Goal: Transaction & Acquisition: Book appointment/travel/reservation

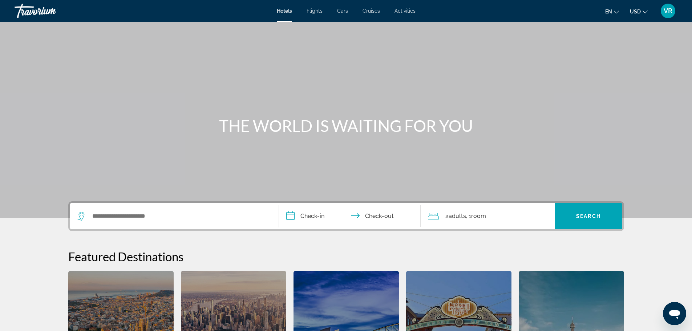
click at [178, 209] on div "Search widget" at bounding box center [174, 216] width 194 height 26
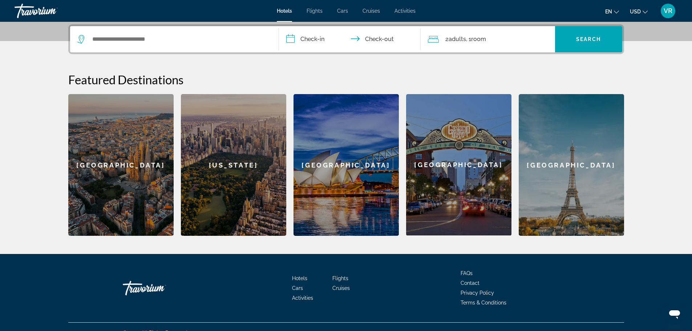
scroll to position [178, 0]
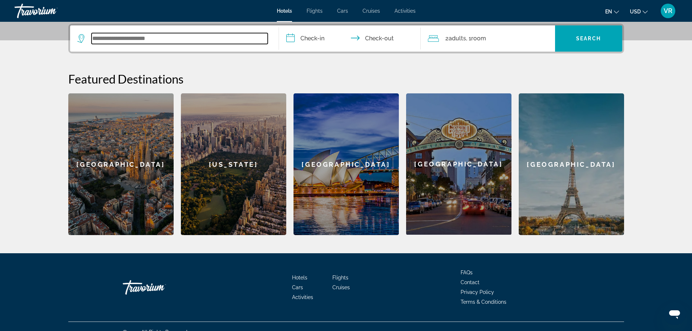
click at [146, 38] on input "Search widget" at bounding box center [179, 38] width 176 height 11
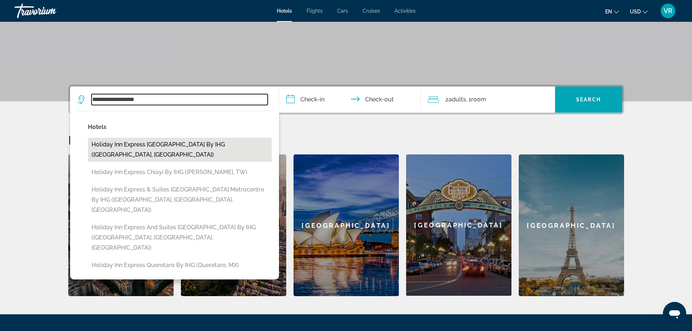
scroll to position [116, 0]
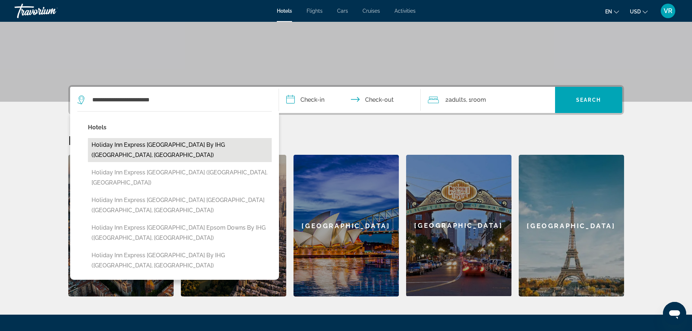
click at [170, 142] on button "Holiday Inn Express [GEOGRAPHIC_DATA] by IHG ([GEOGRAPHIC_DATA], [GEOGRAPHIC_DA…" at bounding box center [180, 150] width 184 height 24
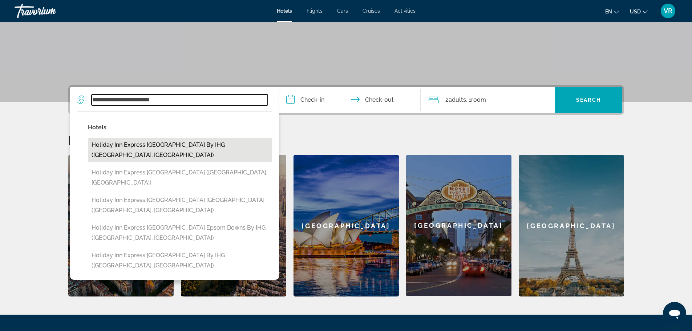
type input "**********"
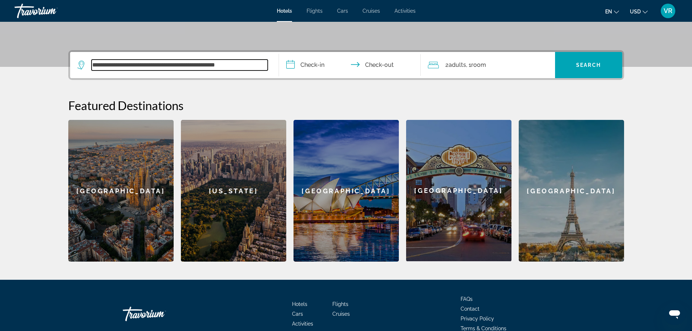
scroll to position [178, 0]
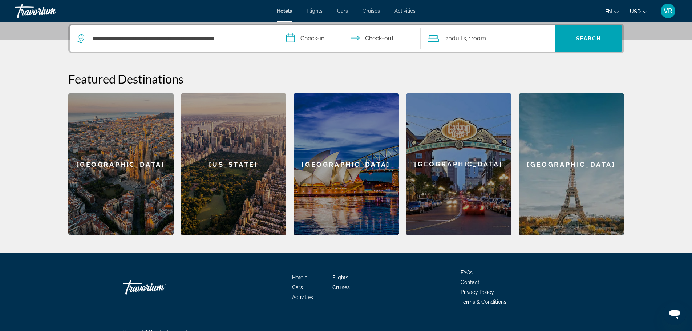
click at [321, 41] on input "**********" at bounding box center [351, 39] width 144 height 28
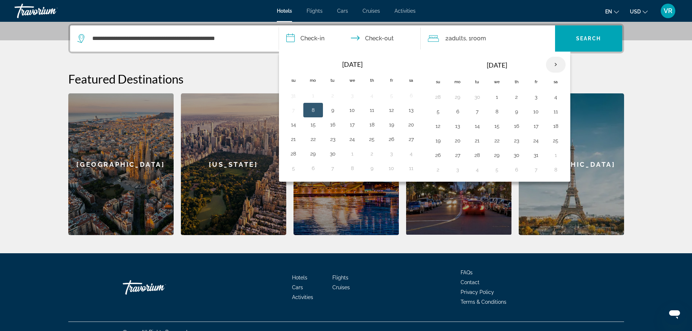
click at [559, 64] on th "Next month" at bounding box center [556, 65] width 20 height 16
click at [498, 139] on button "19" at bounding box center [497, 140] width 12 height 10
click at [515, 139] on button "20" at bounding box center [516, 140] width 12 height 10
type input "**********"
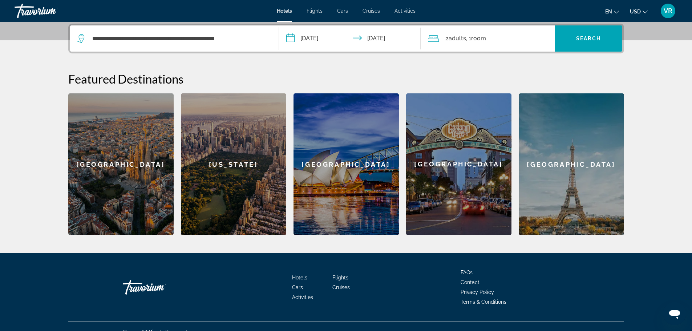
click at [469, 40] on span ", 1 Room rooms" at bounding box center [476, 38] width 20 height 10
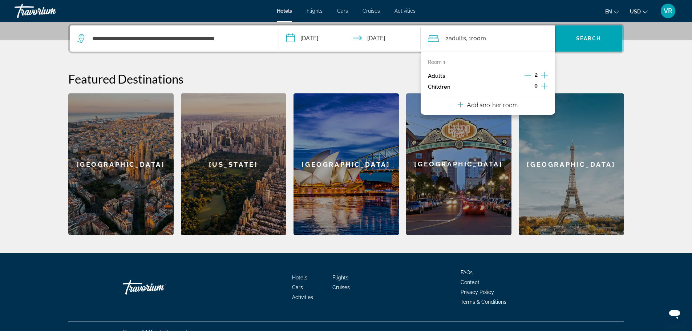
click at [528, 75] on icon "Decrement adults" at bounding box center [527, 75] width 7 height 0
click at [594, 28] on span "Search widget" at bounding box center [588, 38] width 67 height 26
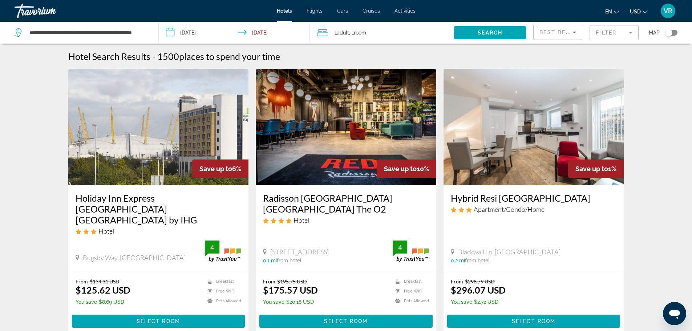
click at [322, 121] on img "Main content" at bounding box center [346, 127] width 180 height 116
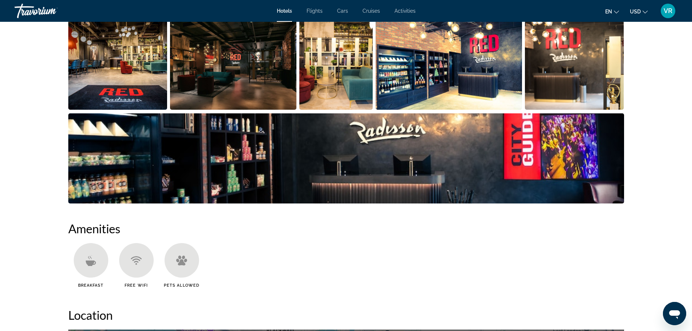
scroll to position [218, 0]
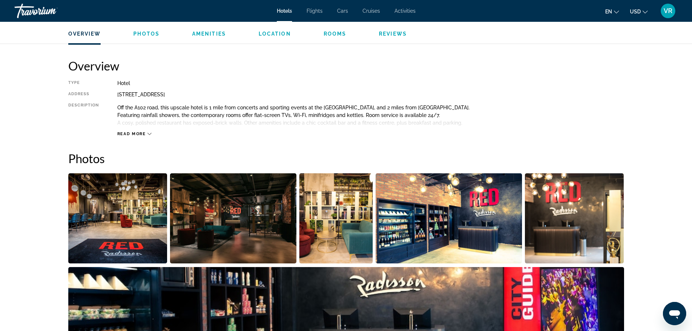
click at [137, 133] on span "Read more" at bounding box center [131, 133] width 29 height 5
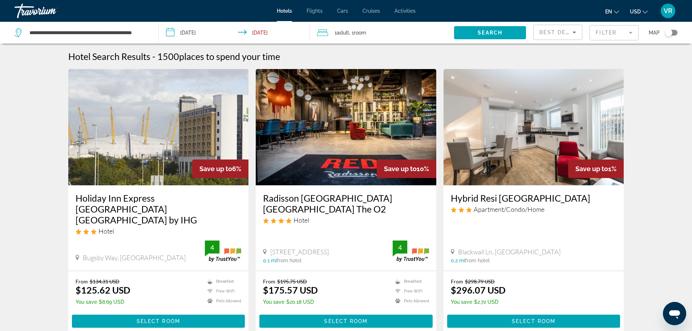
click at [140, 125] on img "Main content" at bounding box center [158, 127] width 180 height 116
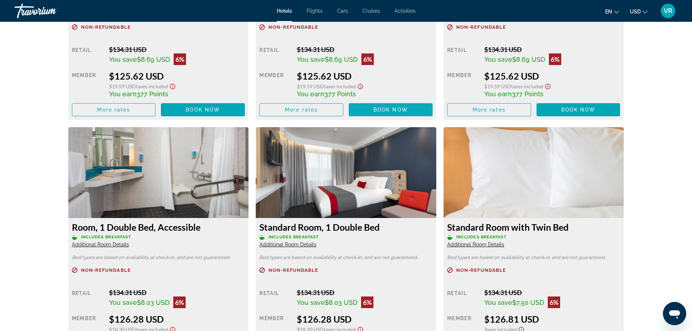
scroll to position [1106, 0]
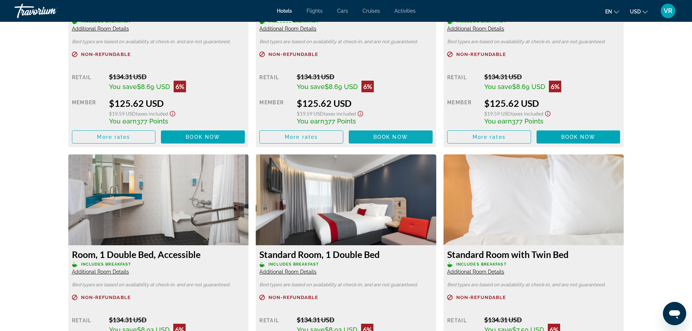
click at [385, 134] on span "Book now" at bounding box center [390, 137] width 34 height 6
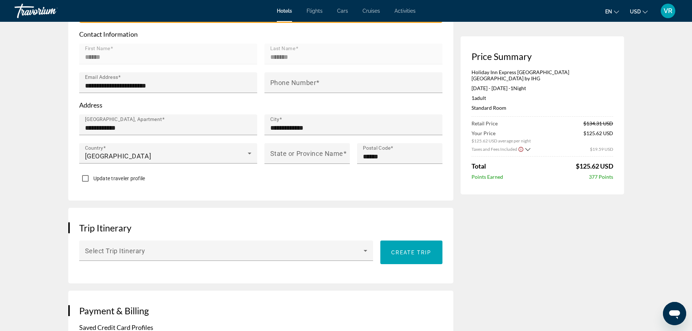
scroll to position [254, 0]
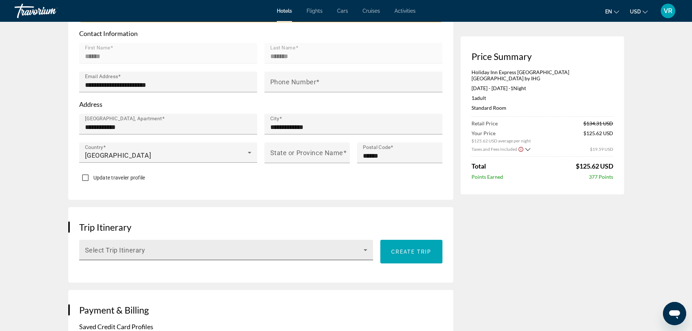
click at [236, 251] on span "Main content" at bounding box center [224, 252] width 279 height 9
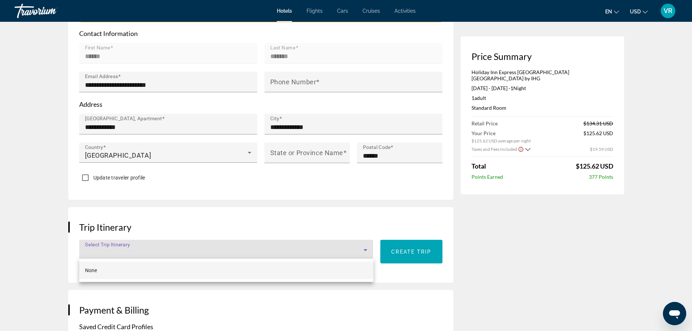
click at [237, 251] on div at bounding box center [346, 165] width 692 height 331
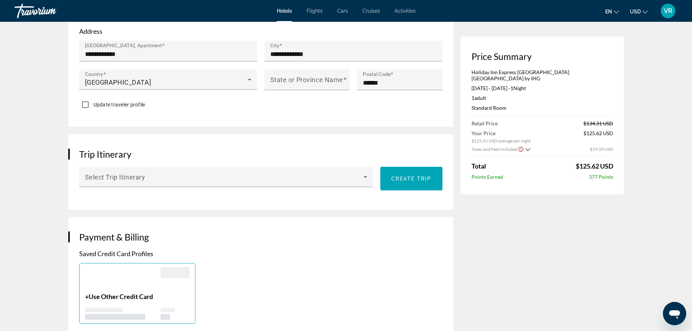
scroll to position [399, 0]
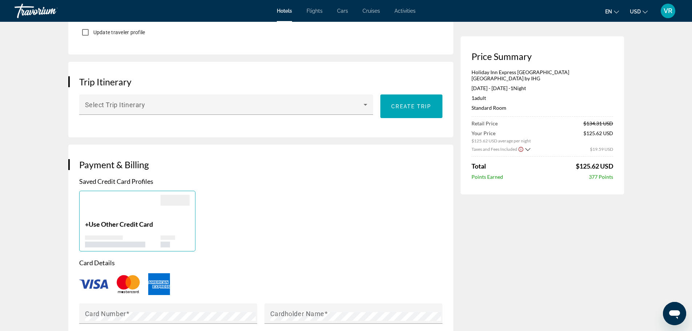
click at [124, 221] on span "Use Other Credit Card" at bounding box center [121, 224] width 64 height 8
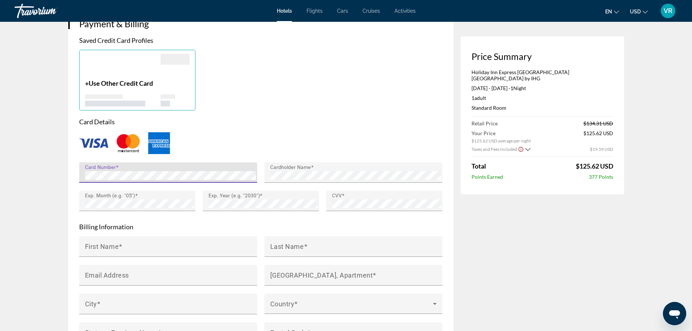
scroll to position [617, 0]
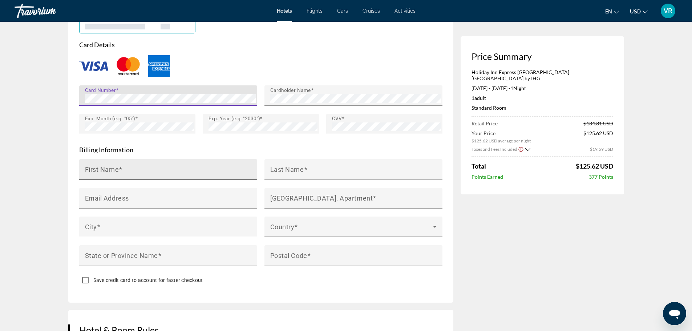
click at [218, 169] on input "First Name" at bounding box center [170, 172] width 171 height 9
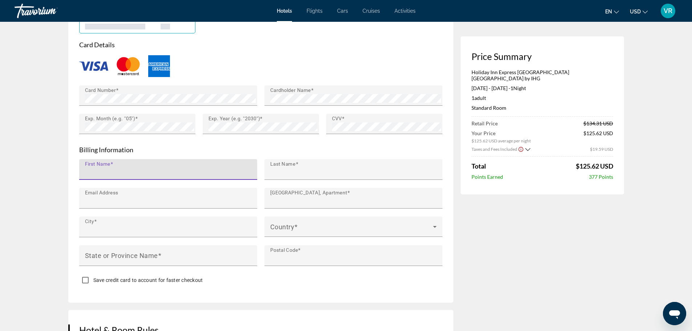
type input "******"
type input "*******"
type input "**********"
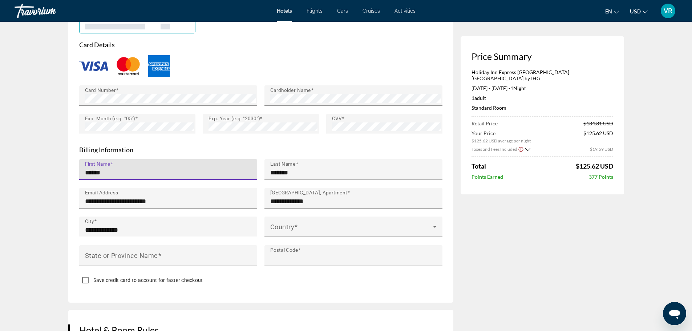
type input "******"
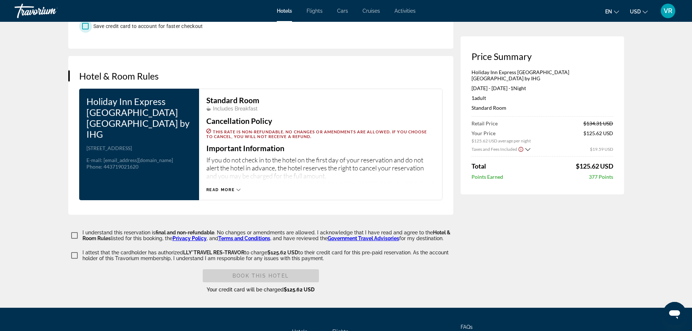
scroll to position [871, 0]
click at [231, 187] on span "Read more" at bounding box center [220, 189] width 29 height 5
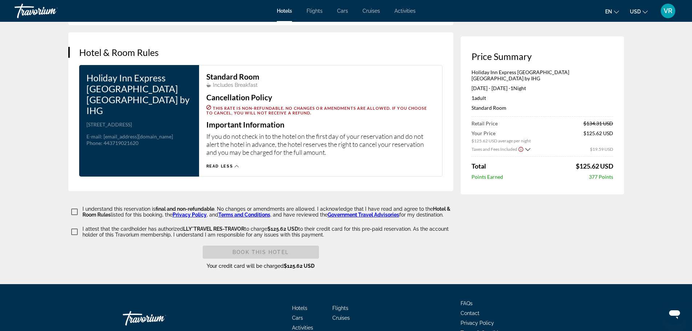
scroll to position [934, 0]
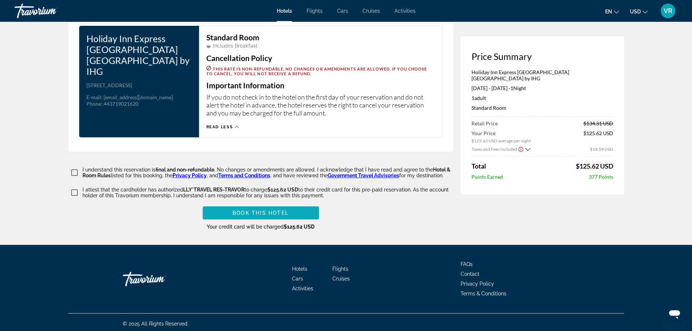
click at [229, 211] on span "Main content" at bounding box center [261, 212] width 116 height 17
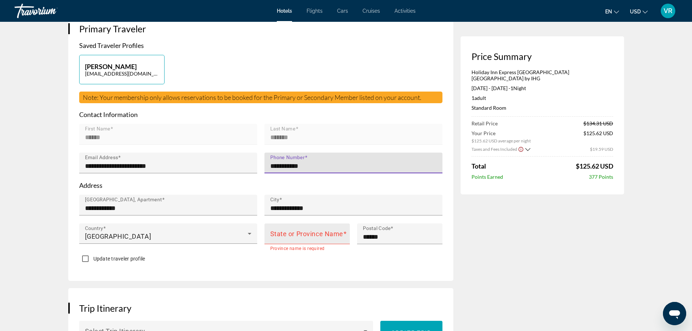
type input "**********"
click at [288, 230] on mat-label "State or Province Name" at bounding box center [306, 234] width 73 height 8
click at [288, 232] on input "State or Province Name" at bounding box center [309, 236] width 78 height 9
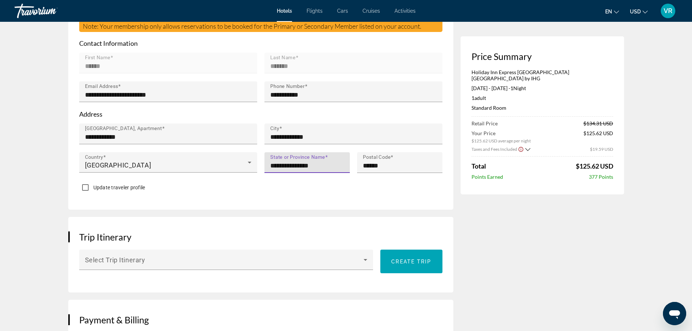
scroll to position [246, 0]
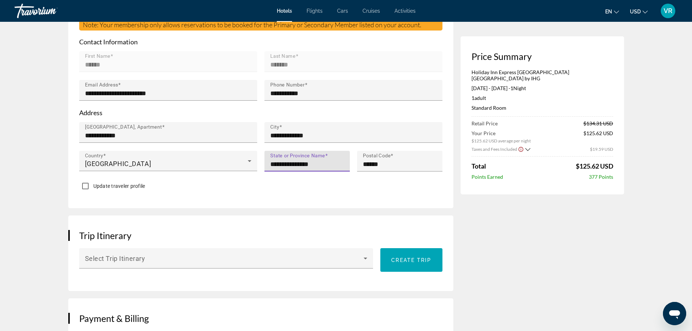
type input "**********"
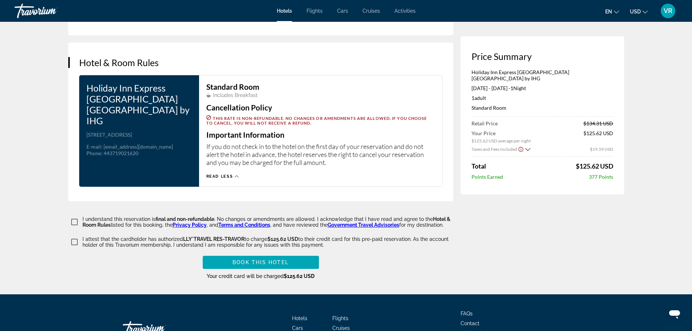
scroll to position [899, 0]
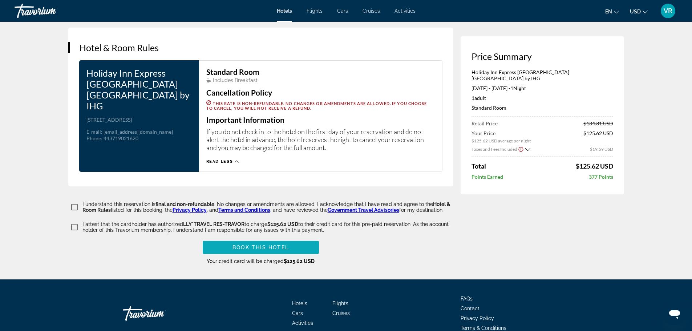
click at [253, 246] on span "Book this hotel" at bounding box center [260, 247] width 56 height 6
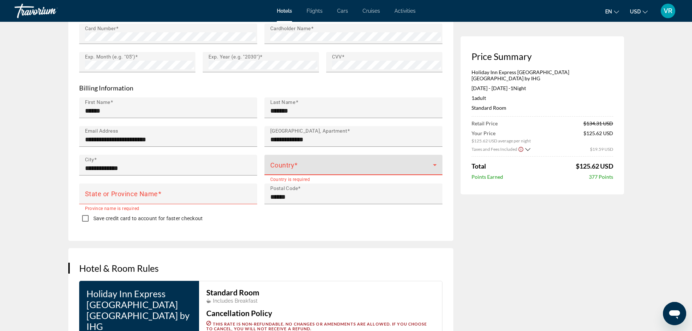
click at [334, 163] on span "Main content" at bounding box center [351, 167] width 163 height 9
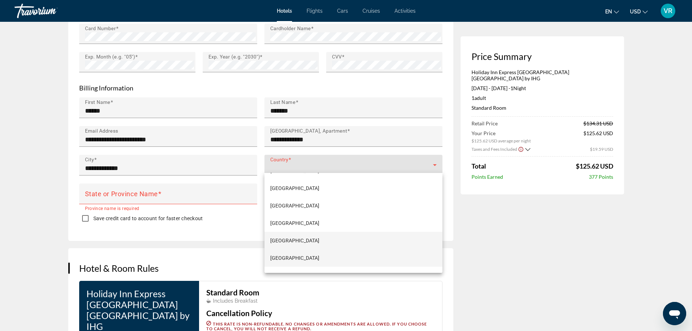
scroll to position [4139, 0]
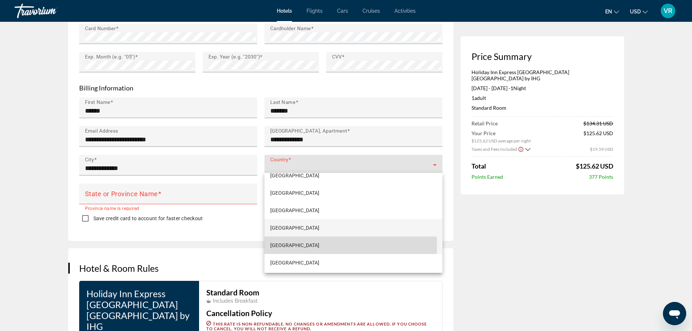
click at [305, 245] on span "[GEOGRAPHIC_DATA]" at bounding box center [294, 245] width 49 height 9
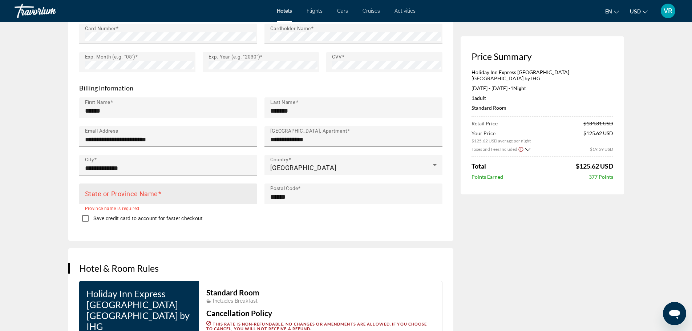
click at [154, 189] on mat-label "State or Province Name" at bounding box center [121, 193] width 73 height 8
click at [154, 192] on input "State or Province Name" at bounding box center [170, 196] width 171 height 9
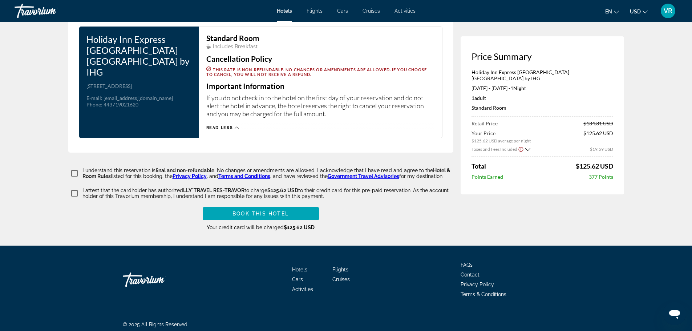
scroll to position [934, 0]
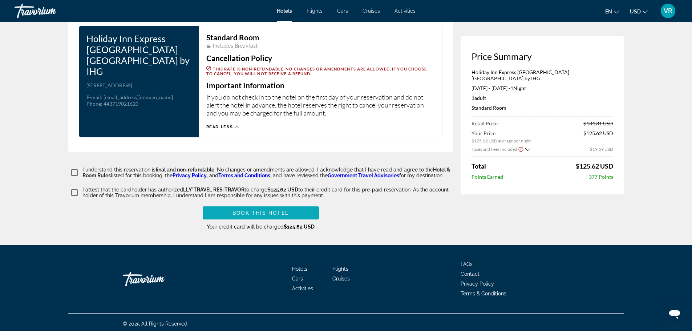
type input "**********"
click at [220, 211] on span "Main content" at bounding box center [261, 212] width 116 height 17
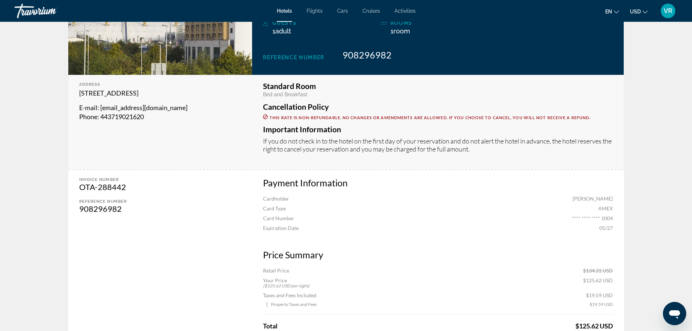
scroll to position [254, 0]
